Goal: Task Accomplishment & Management: Manage account settings

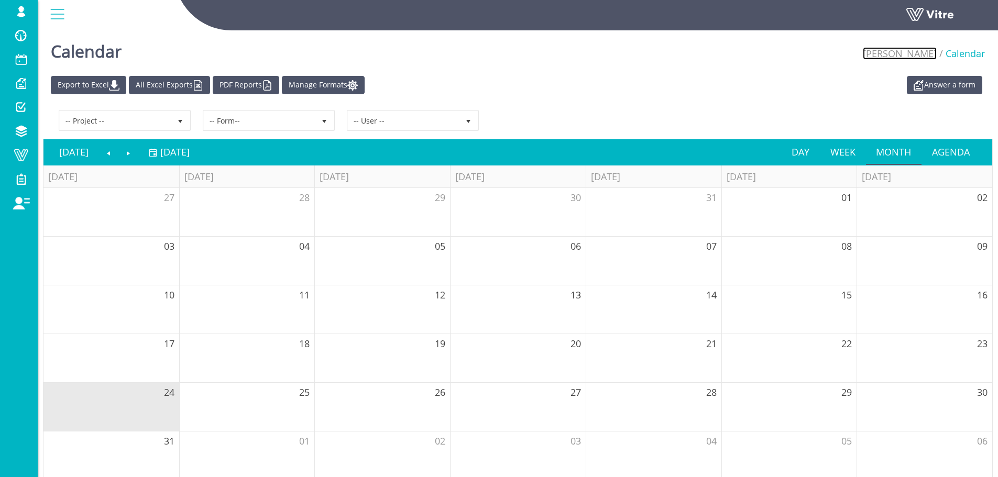
click at [933, 56] on link "[PERSON_NAME]" at bounding box center [900, 53] width 74 height 13
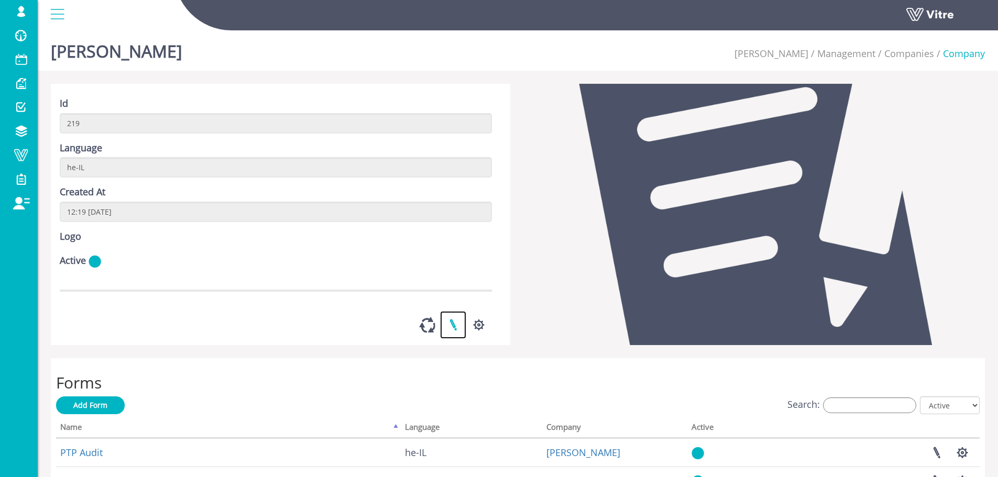
click at [453, 339] on link at bounding box center [453, 325] width 26 height 28
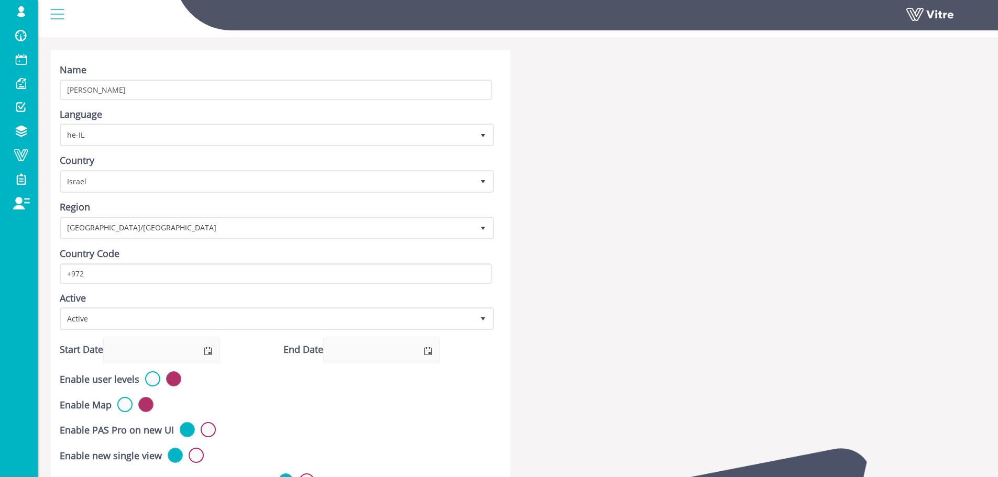
scroll to position [52, 0]
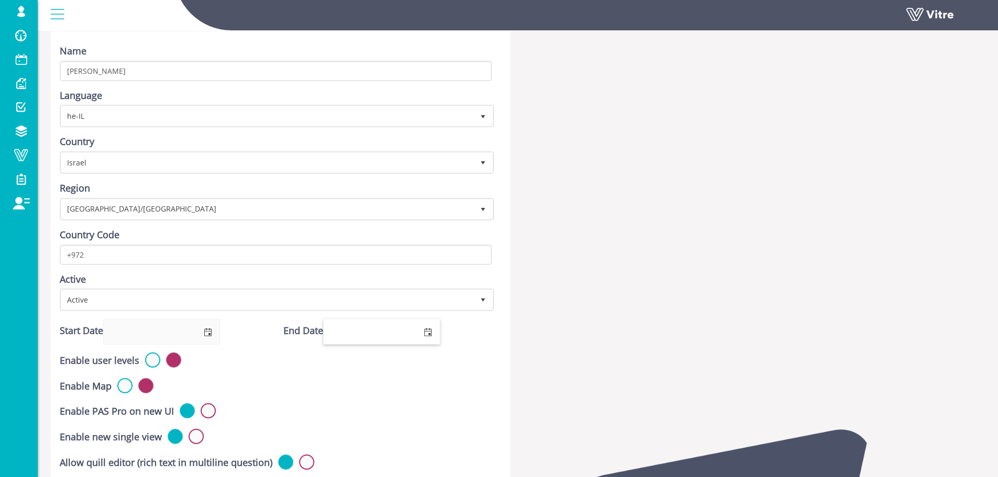
click at [437, 329] on span "select" at bounding box center [428, 332] width 24 height 25
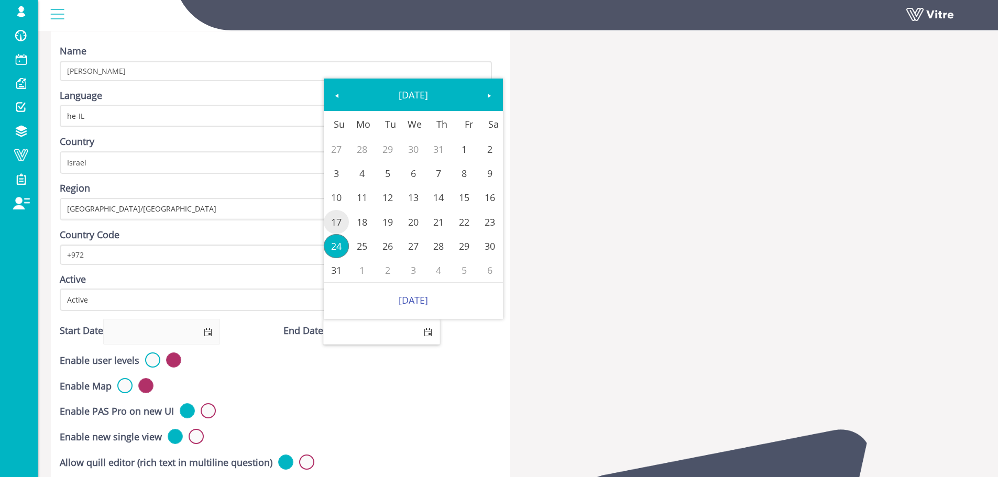
click at [340, 219] on link "17" at bounding box center [337, 222] width 26 height 24
type input "17/08/2025"
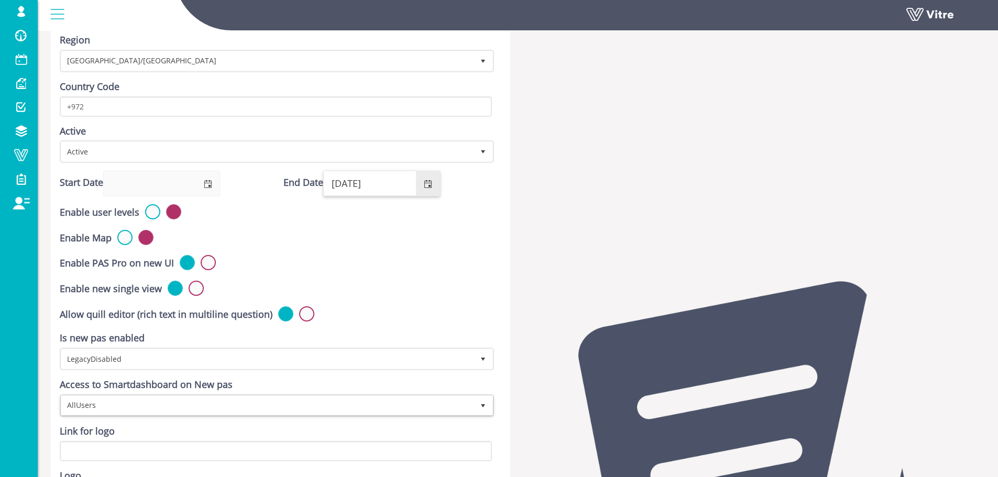
scroll to position [384, 0]
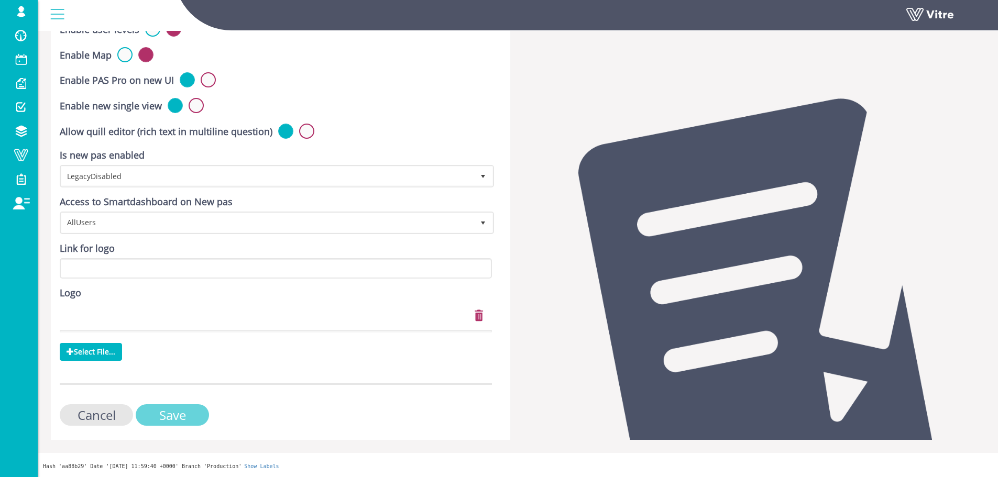
click at [185, 408] on input "Save" at bounding box center [172, 415] width 73 height 21
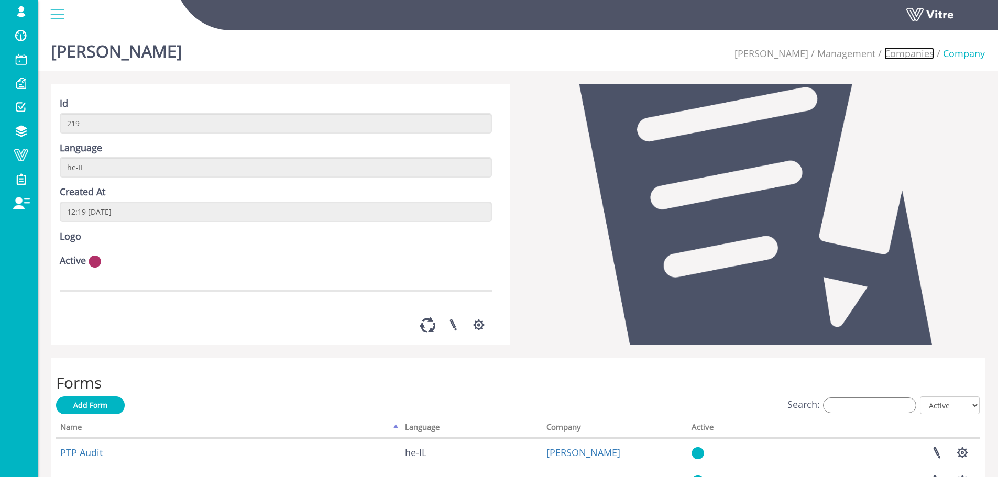
click at [909, 54] on link "Companies" at bounding box center [910, 53] width 50 height 13
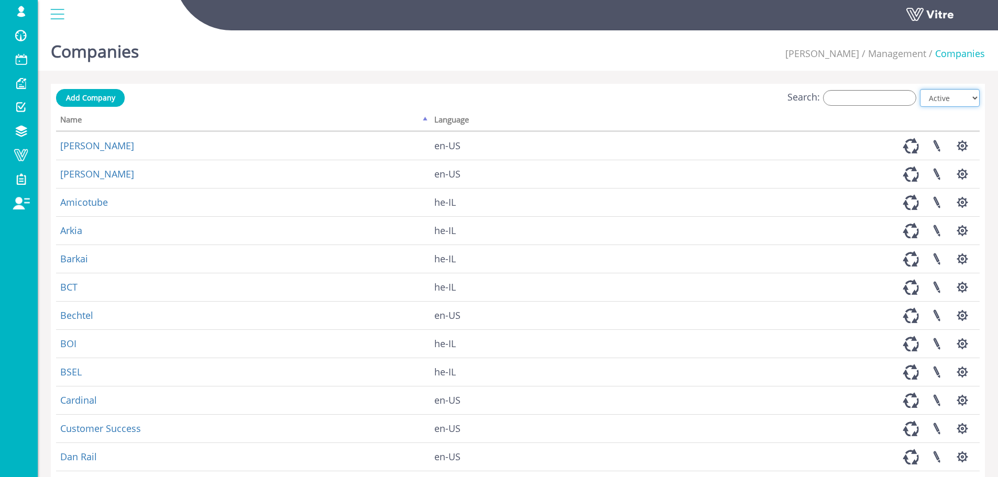
click at [962, 97] on select "All Active Not Active" at bounding box center [950, 98] width 60 height 18
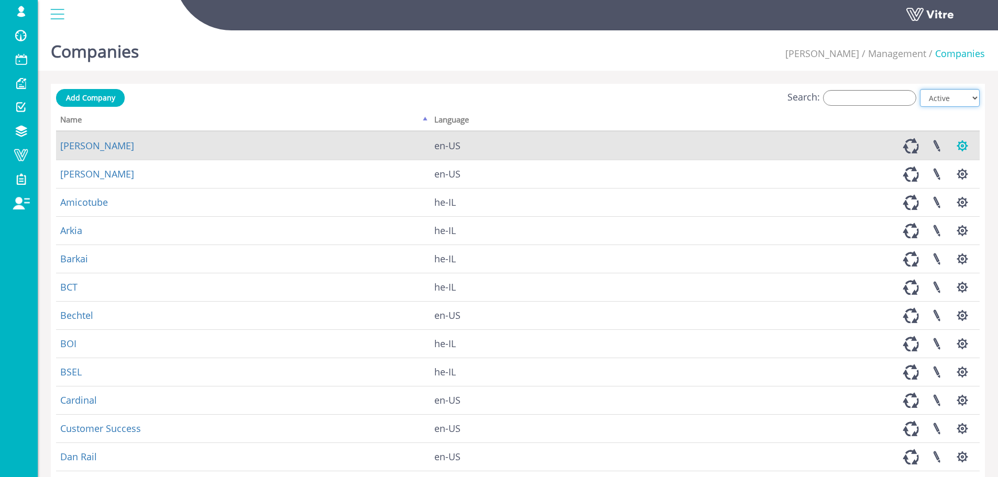
select select "0"
click at [921, 89] on select "All Active Not Active" at bounding box center [950, 98] width 60 height 18
